Goal: Information Seeking & Learning: Learn about a topic

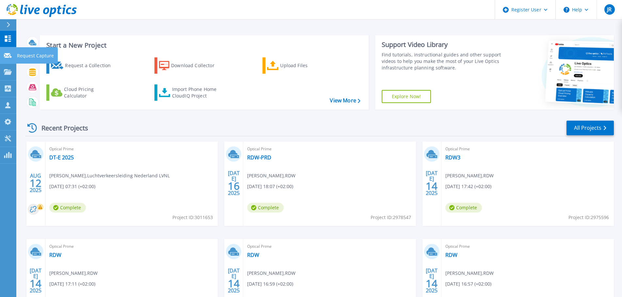
click at [10, 56] on icon at bounding box center [8, 55] width 8 height 5
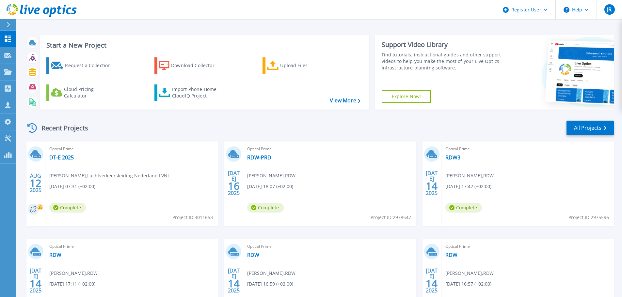
scroll to position [64, 0]
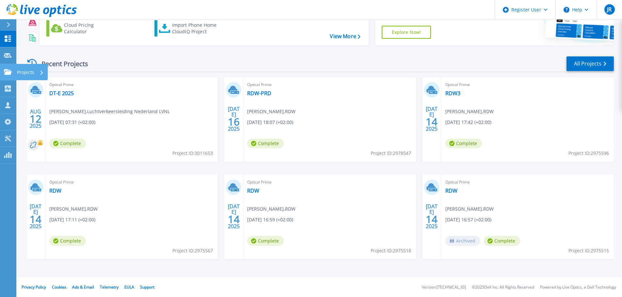
click at [8, 72] on icon at bounding box center [8, 72] width 8 height 6
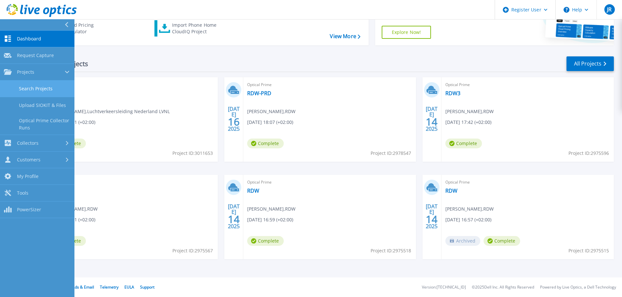
click at [38, 87] on link "Search Projects" at bounding box center [37, 89] width 74 height 17
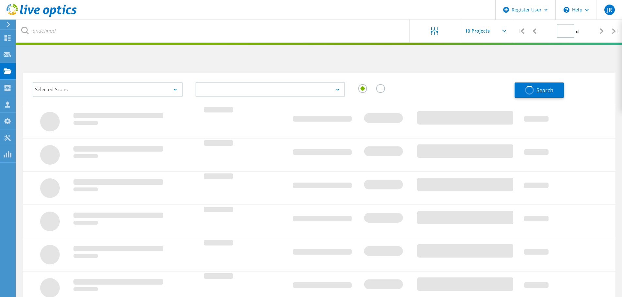
type input "1"
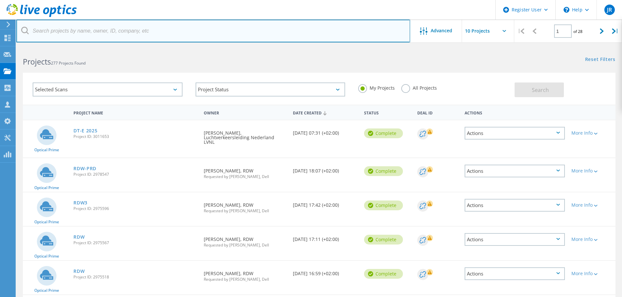
click at [119, 24] on input "text" at bounding box center [213, 31] width 394 height 23
type input "BHIC"
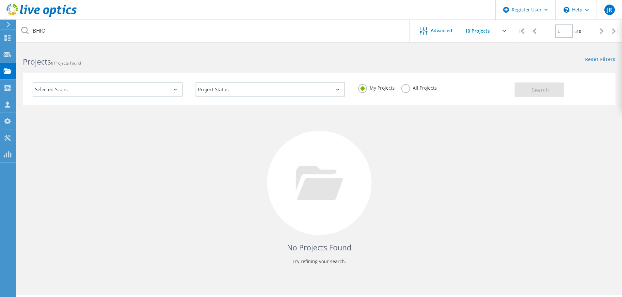
click at [411, 89] on label "All Projects" at bounding box center [419, 87] width 36 height 6
click at [0, 0] on input "All Projects" at bounding box center [0, 0] width 0 height 0
click at [540, 89] on span "Search" at bounding box center [540, 90] width 17 height 7
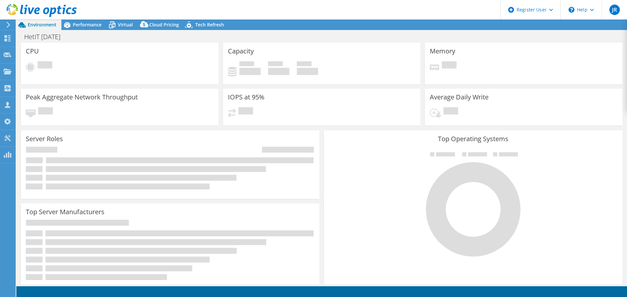
select select "EUFrankfurt"
select select "USD"
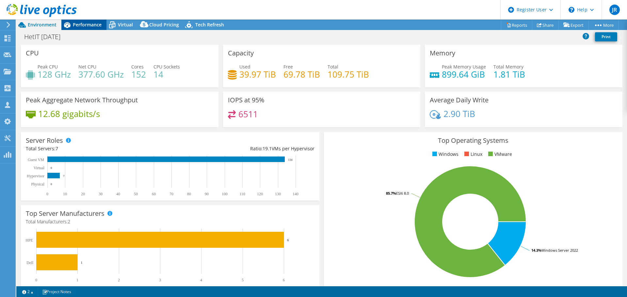
click at [96, 23] on span "Performance" at bounding box center [87, 25] width 29 height 6
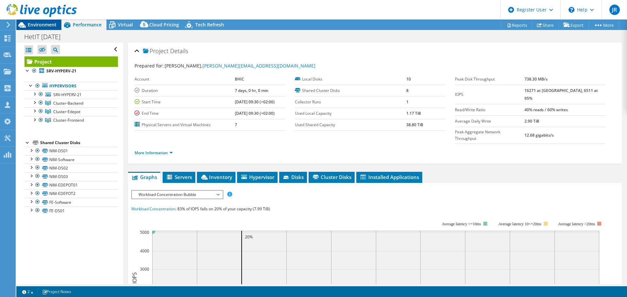
click at [42, 23] on span "Environment" at bounding box center [42, 25] width 29 height 6
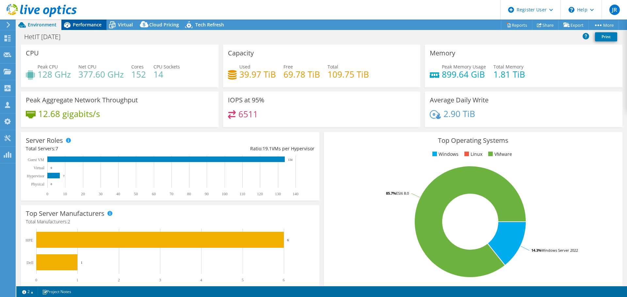
click at [94, 24] on span "Performance" at bounding box center [87, 25] width 29 height 6
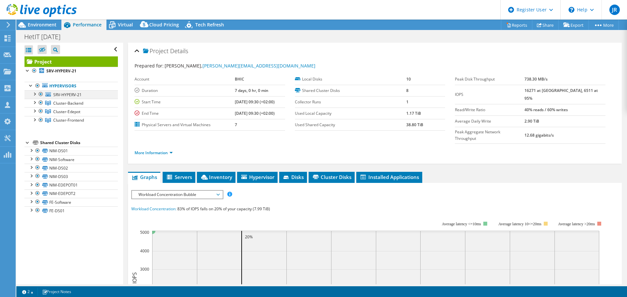
click at [32, 92] on div at bounding box center [34, 93] width 7 height 7
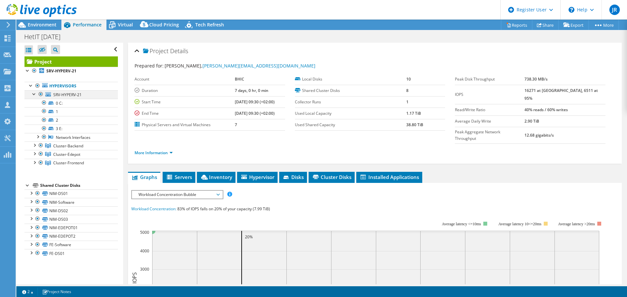
click at [32, 92] on div at bounding box center [34, 93] width 7 height 7
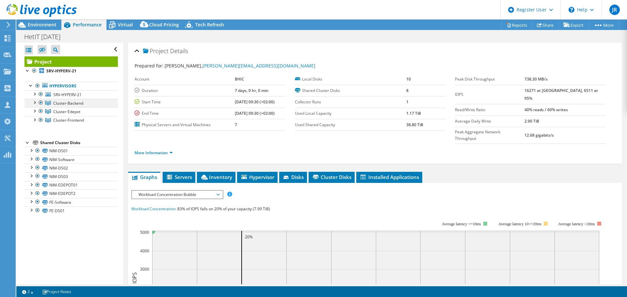
click at [38, 103] on div at bounding box center [41, 103] width 7 height 8
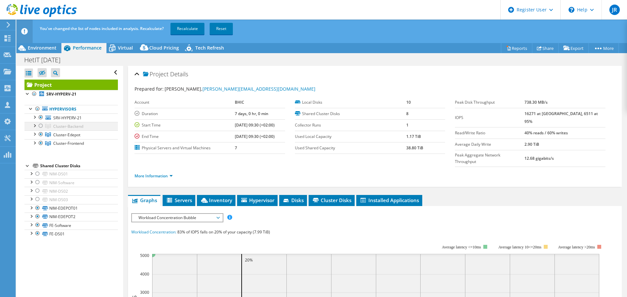
click at [39, 125] on div at bounding box center [41, 126] width 7 height 8
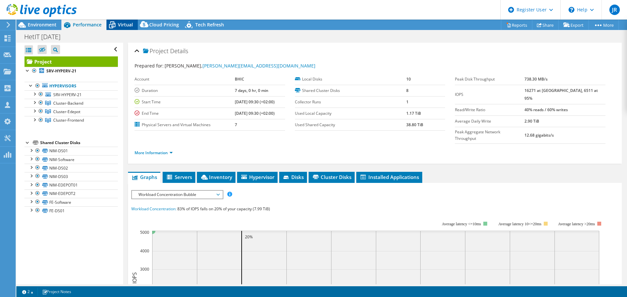
click at [129, 22] on span "Virtual" at bounding box center [125, 25] width 15 height 6
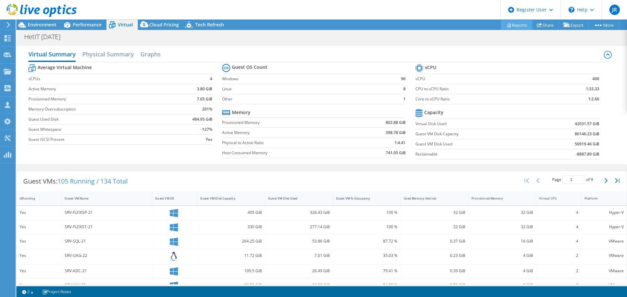
click at [514, 27] on link "Reports" at bounding box center [516, 25] width 31 height 10
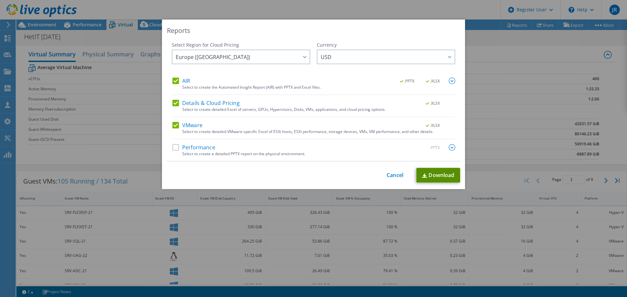
click at [450, 174] on link "Download" at bounding box center [438, 175] width 44 height 15
click at [394, 173] on link "Cancel" at bounding box center [395, 175] width 17 height 6
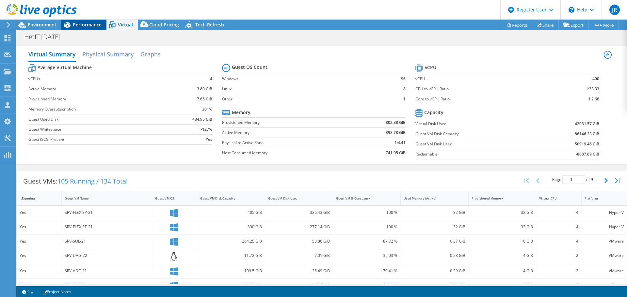
click at [89, 24] on span "Performance" at bounding box center [87, 25] width 29 height 6
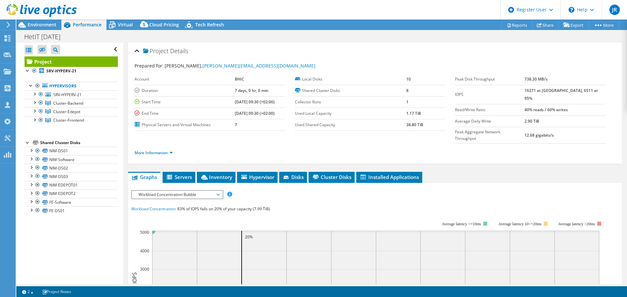
click at [207, 191] on span "Workload Concentration Bubble" at bounding box center [177, 195] width 84 height 8
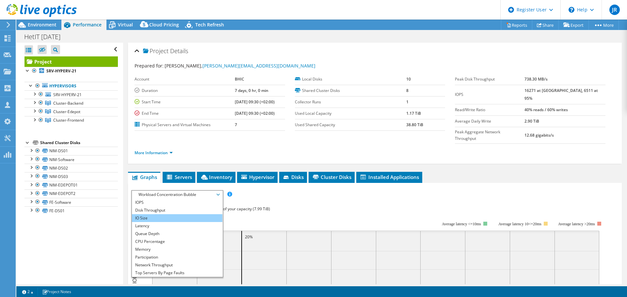
click at [199, 215] on li "IO Size" at bounding box center [177, 219] width 90 height 8
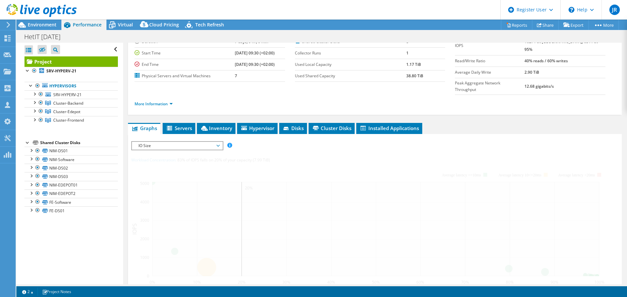
scroll to position [98, 0]
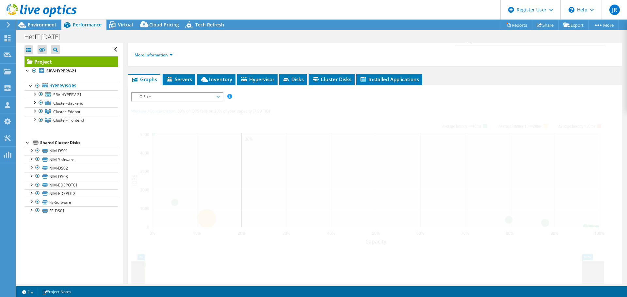
click at [200, 93] on span "IO Size" at bounding box center [177, 97] width 84 height 8
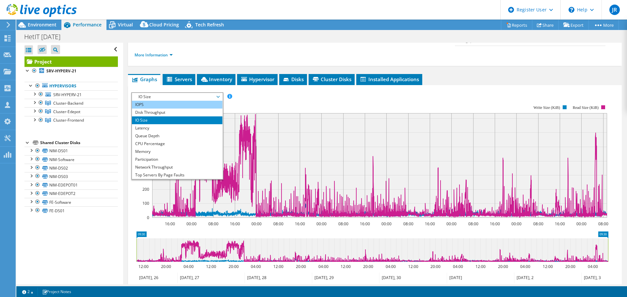
click at [165, 101] on li "IOPS" at bounding box center [177, 105] width 90 height 8
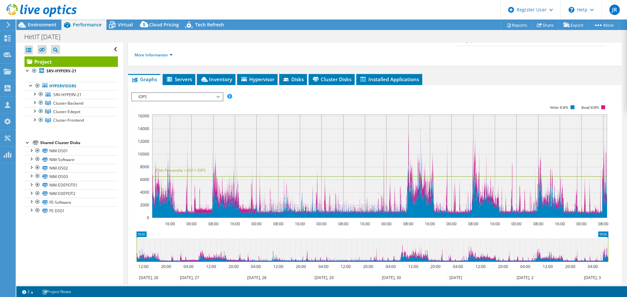
click at [183, 93] on span "IOPS" at bounding box center [177, 97] width 84 height 8
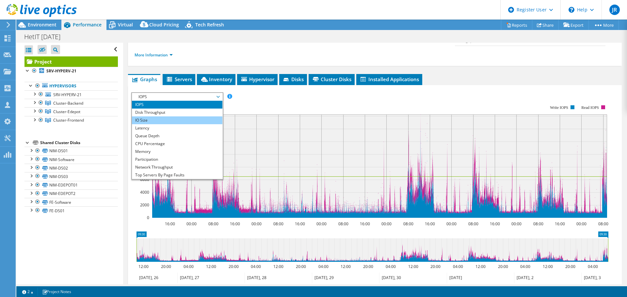
click at [178, 117] on li "IO Size" at bounding box center [177, 121] width 90 height 8
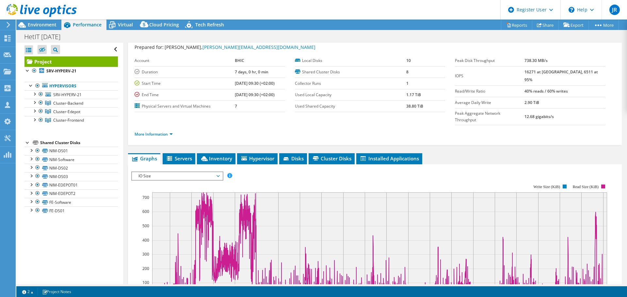
scroll to position [0, 0]
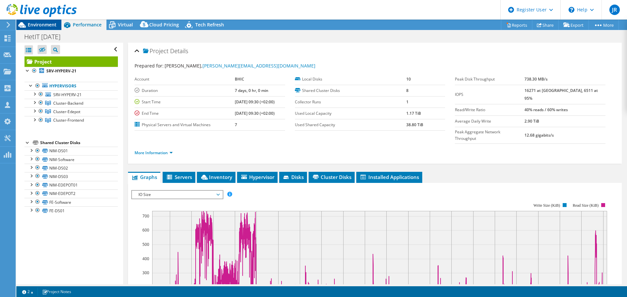
click at [40, 25] on span "Environment" at bounding box center [42, 25] width 29 height 6
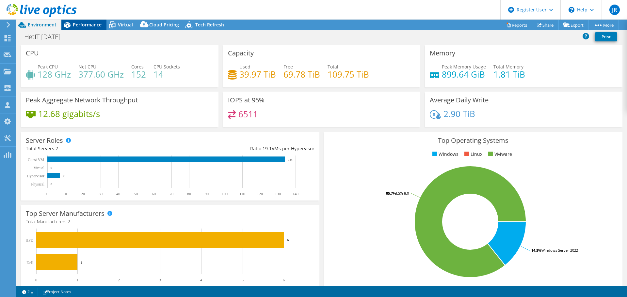
click at [90, 24] on span "Performance" at bounding box center [87, 25] width 29 height 6
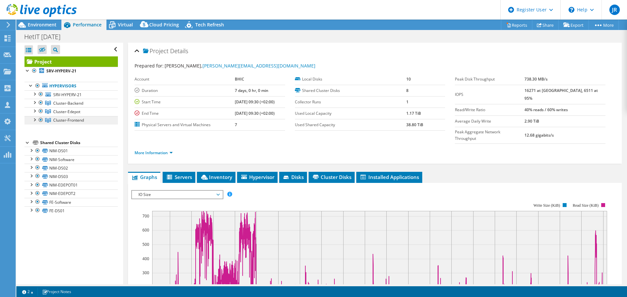
click at [67, 121] on span "Cluster-Frontend" at bounding box center [68, 121] width 31 height 6
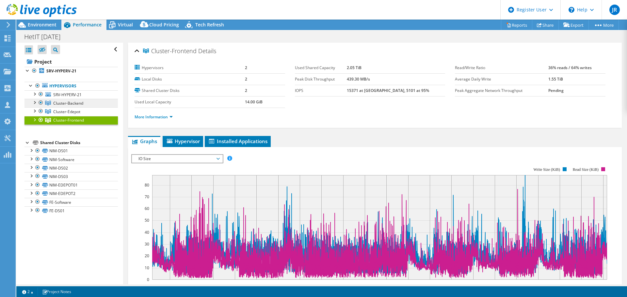
click at [59, 103] on span "Cluster-Backend" at bounding box center [68, 104] width 30 height 6
